Goal: Browse casually

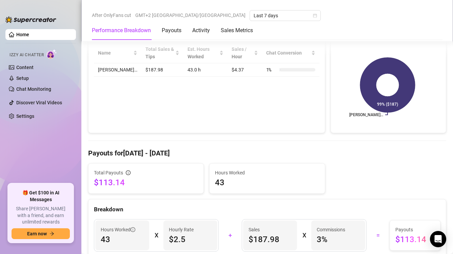
scroll to position [271, 0]
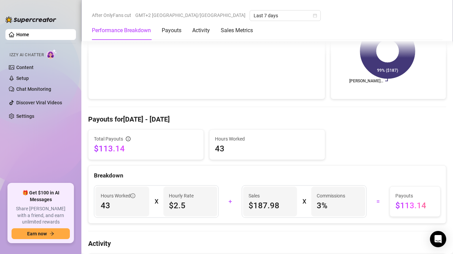
click at [35, 168] on ul "Home Izzy AI Chatter Content Setup Chat Monitoring Discover Viral Videos Settin…" at bounding box center [40, 103] width 70 height 154
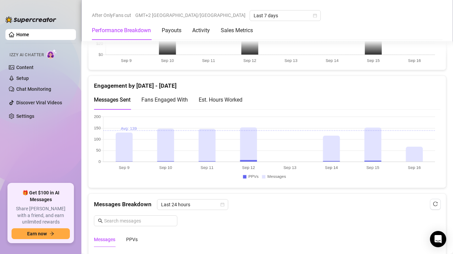
scroll to position [440, 0]
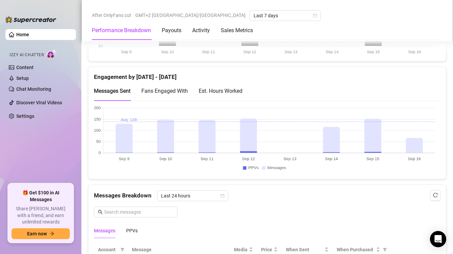
click at [409, 132] on canvas at bounding box center [264, 140] width 341 height 68
click at [409, 141] on canvas at bounding box center [264, 140] width 341 height 68
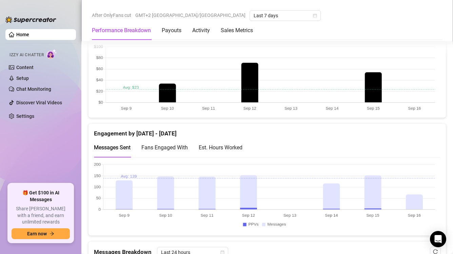
scroll to position [373, 0]
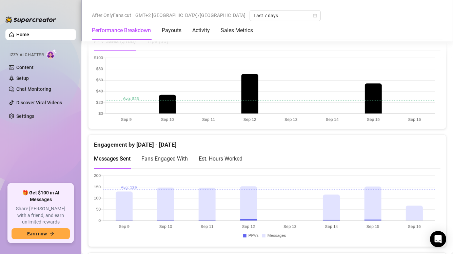
click at [414, 208] on canvas at bounding box center [264, 207] width 341 height 68
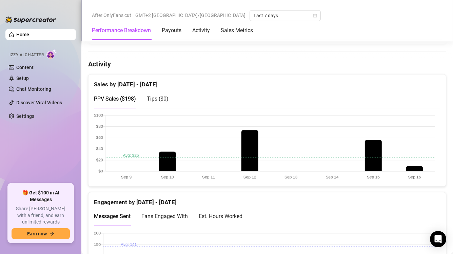
scroll to position [339, 0]
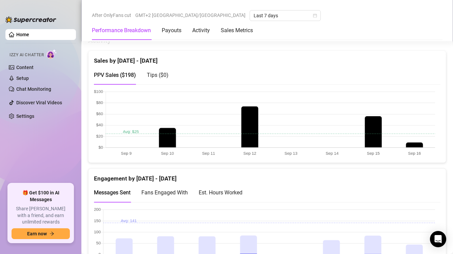
click at [417, 144] on canvas at bounding box center [264, 123] width 341 height 68
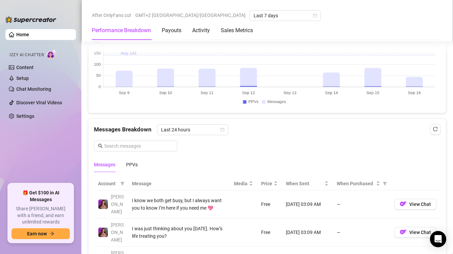
scroll to position [474, 0]
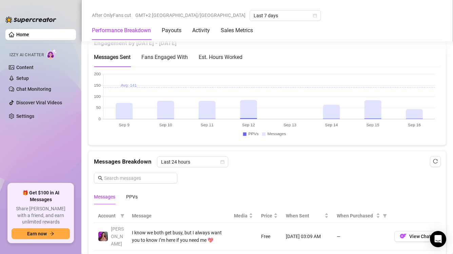
click at [420, 111] on canvas at bounding box center [264, 106] width 341 height 68
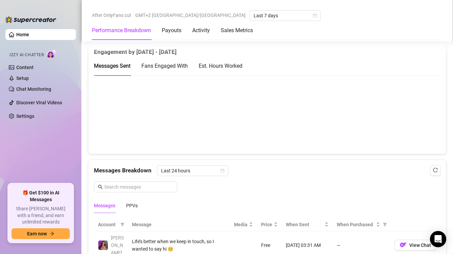
scroll to position [474, 0]
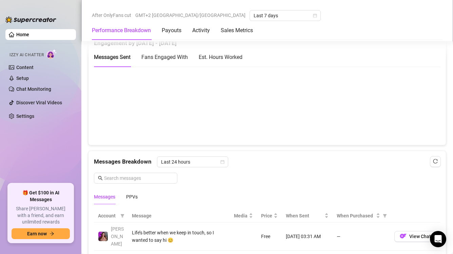
click at [415, 99] on canvas at bounding box center [264, 106] width 341 height 68
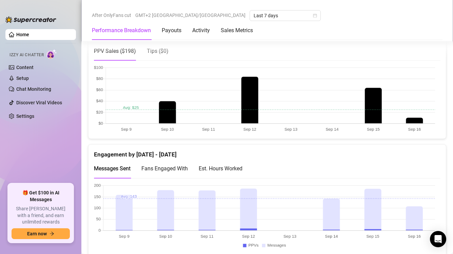
scroll to position [373, 0]
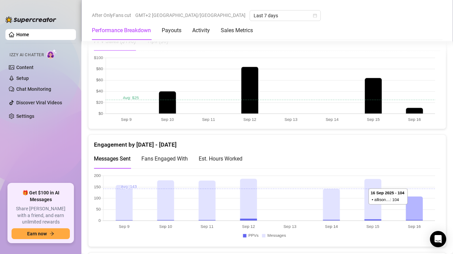
click at [420, 208] on canvas at bounding box center [264, 207] width 341 height 68
